Goal: Task Accomplishment & Management: Manage account settings

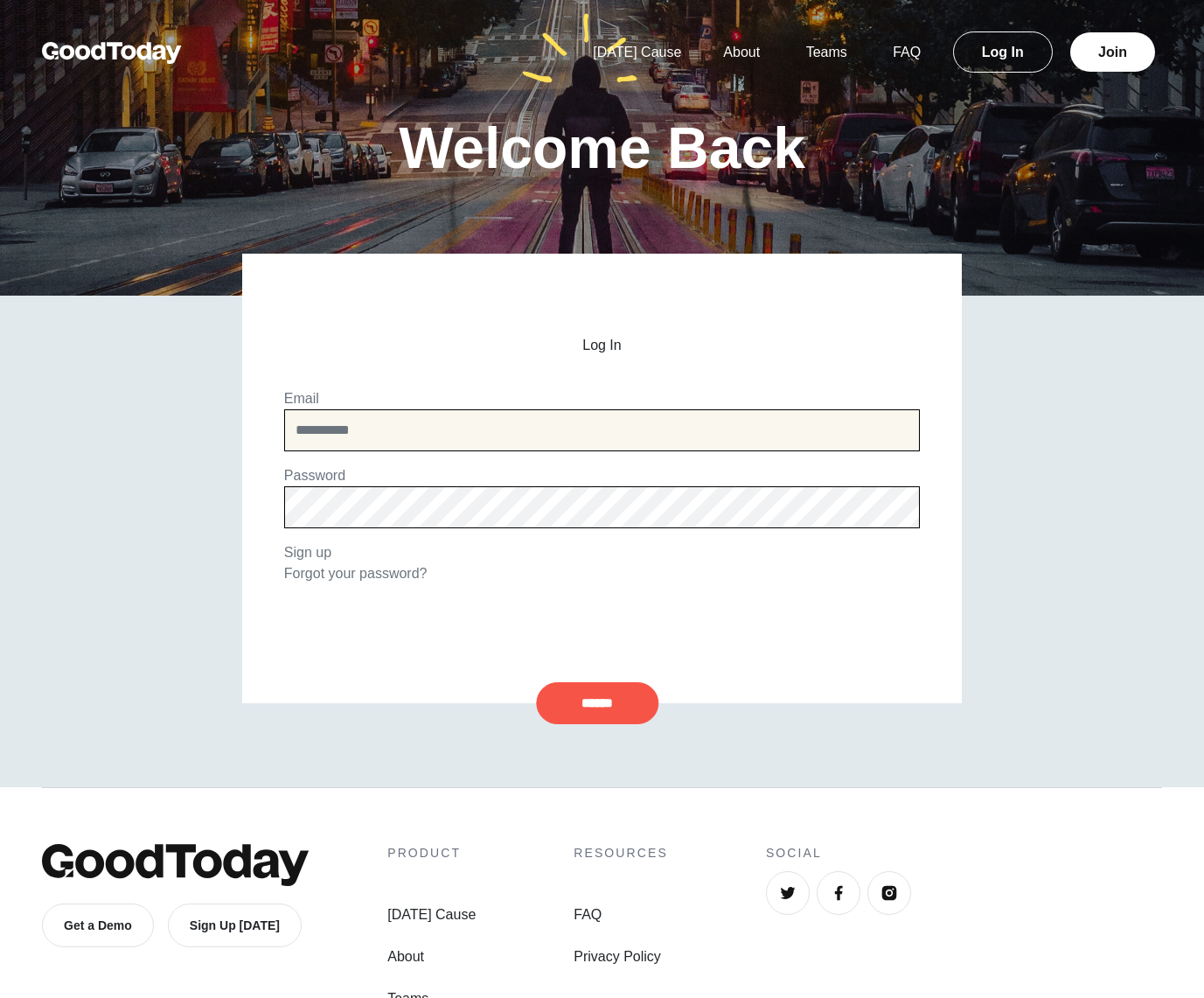
click at [595, 447] on input "email" at bounding box center [602, 430] width 635 height 42
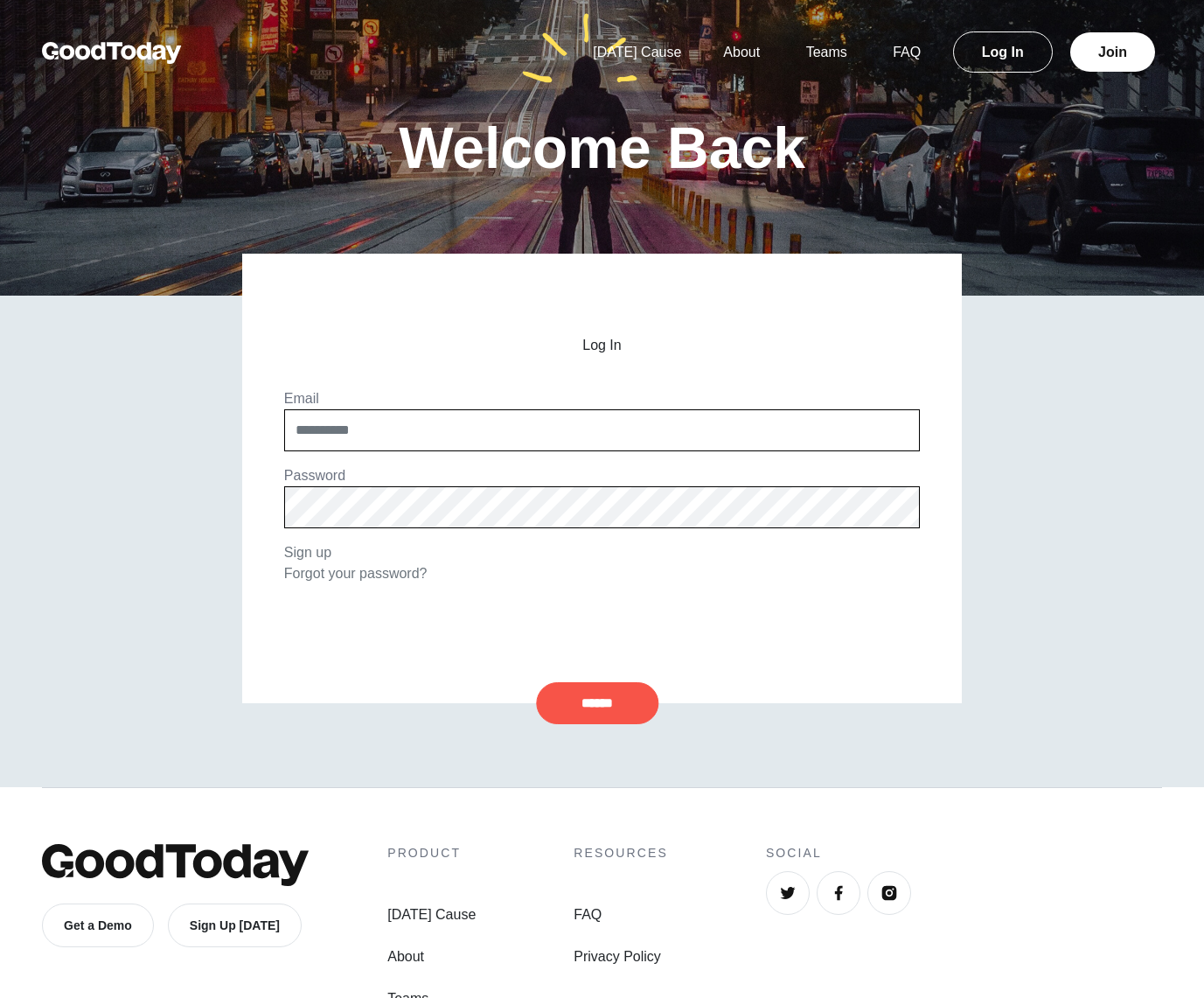
click at [820, 162] on div "Welcome Back" at bounding box center [602, 148] width 1119 height 296
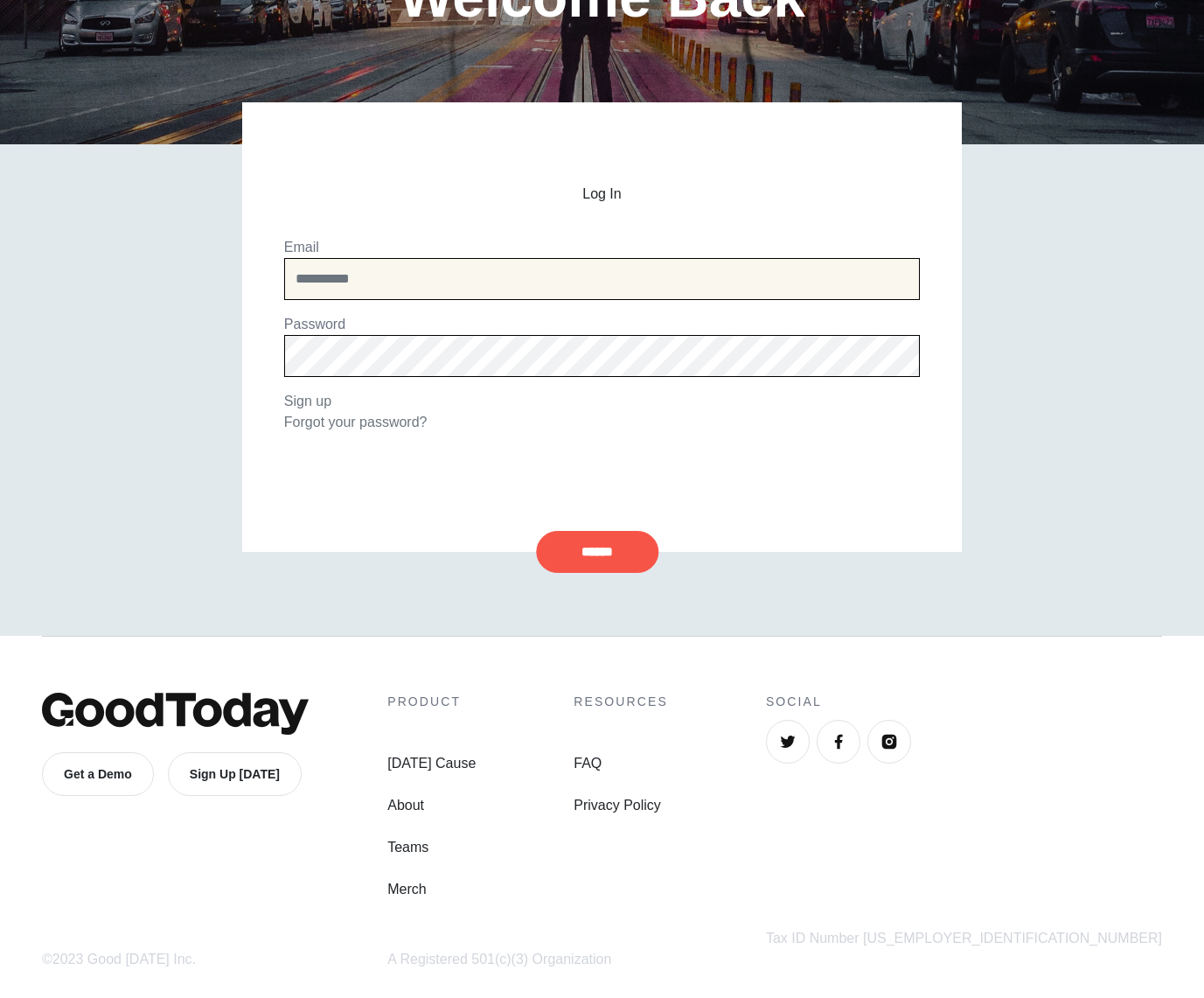
click at [304, 261] on input "email" at bounding box center [602, 279] width 635 height 42
